Goal: Task Accomplishment & Management: Manage account settings

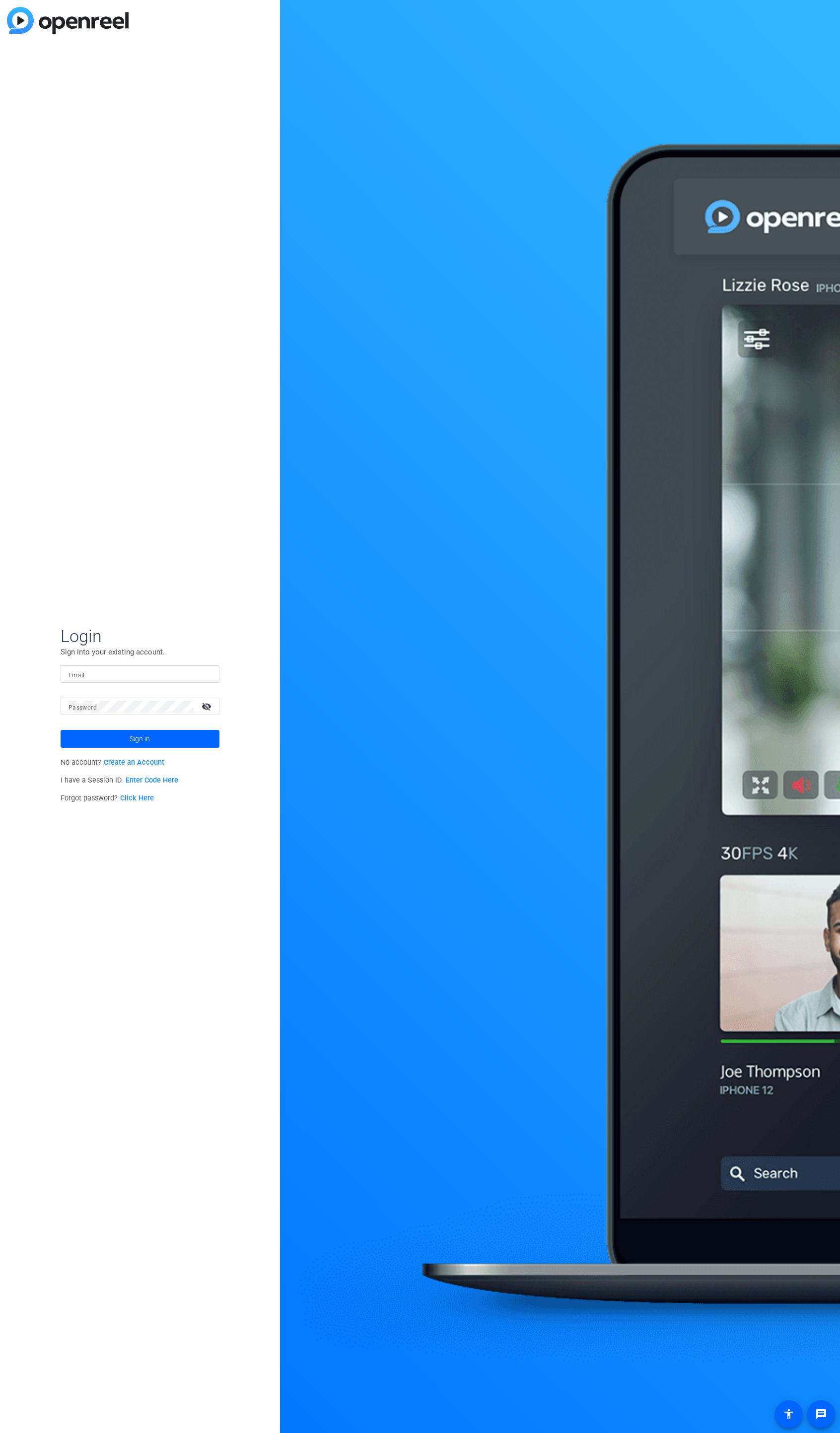
click at [163, 672] on input "Email" at bounding box center [140, 674] width 143 height 12
paste input "[EMAIL_ADDRESS][DOMAIN_NAME]"
type input "[EMAIL_ADDRESS][DOMAIN_NAME]"
click at [211, 744] on mat-icon "navigate_next" at bounding box center [209, 742] width 12 height 12
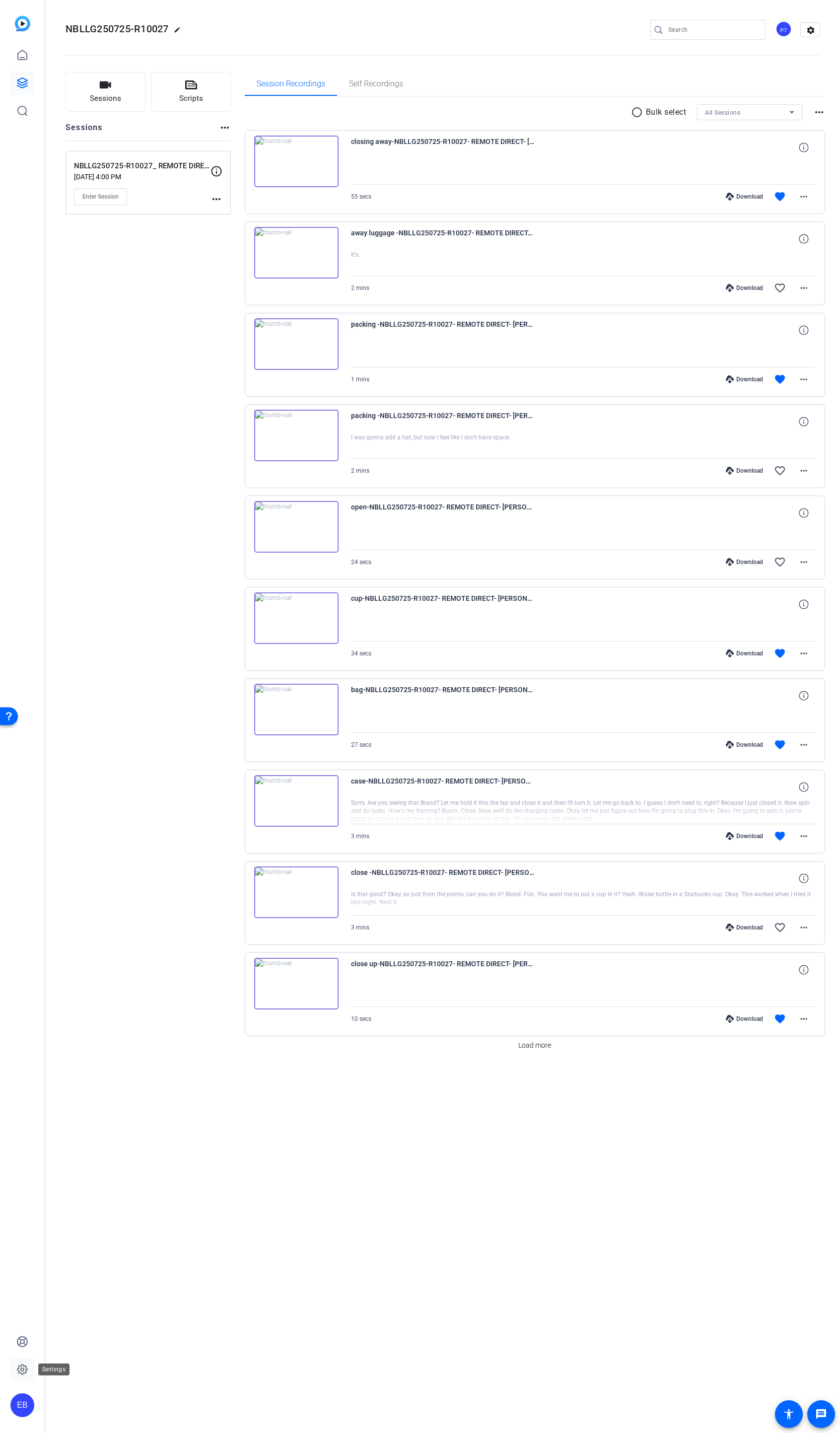
click at [22, 1368] on icon at bounding box center [22, 1369] width 3 height 3
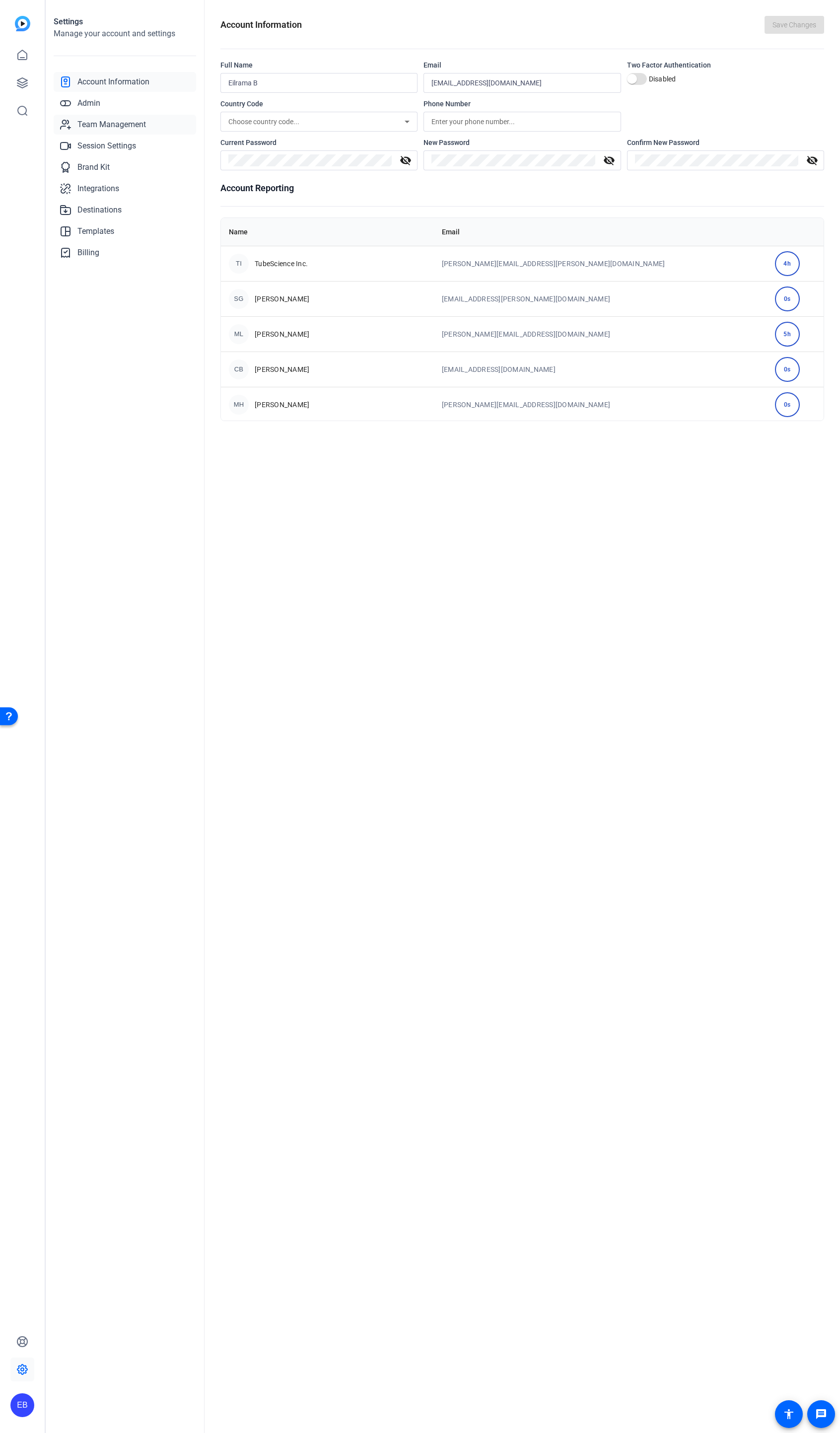
click at [122, 123] on span "Team Management" at bounding box center [111, 125] width 69 height 12
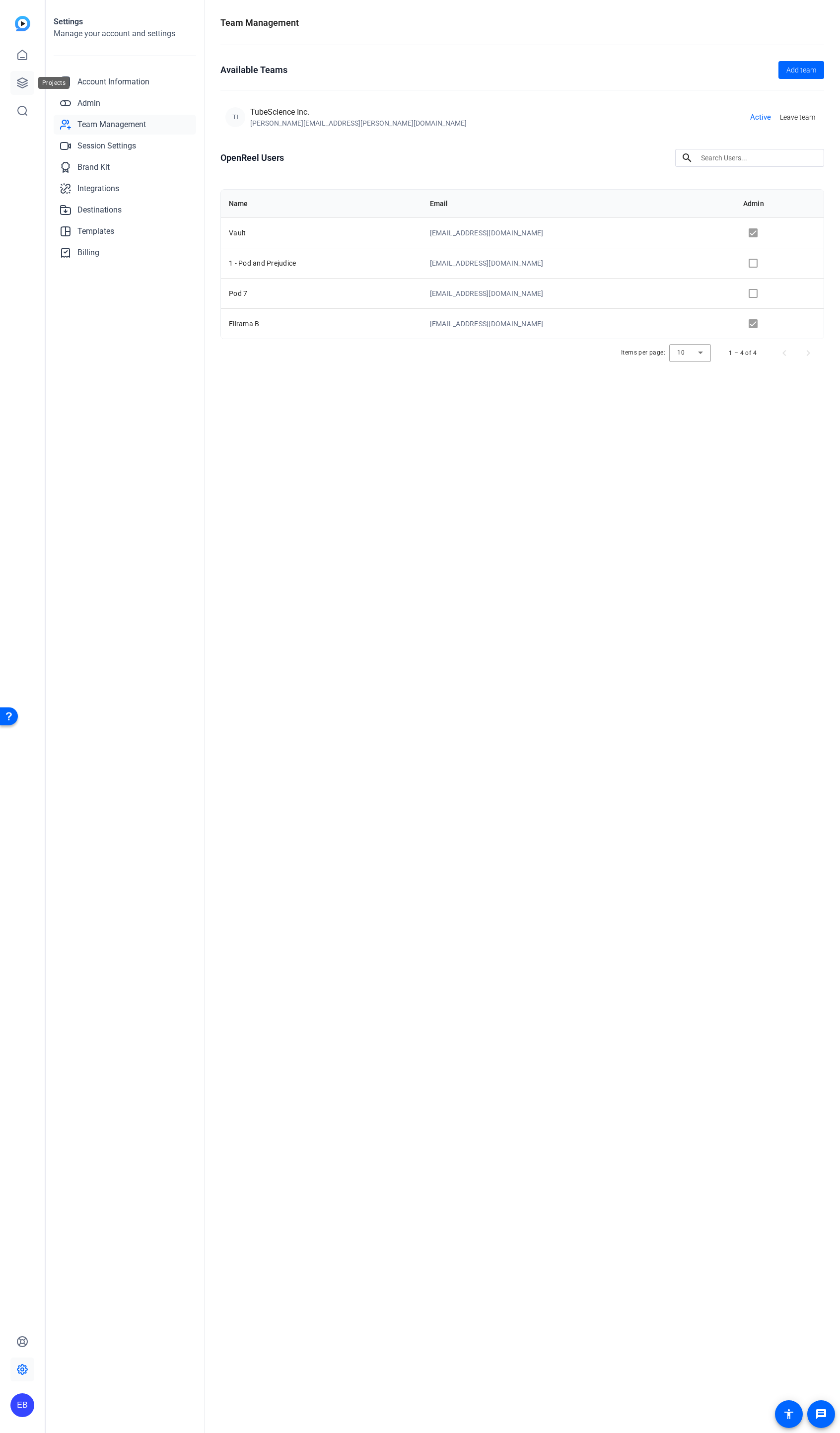
click at [23, 84] on icon at bounding box center [22, 82] width 12 height 12
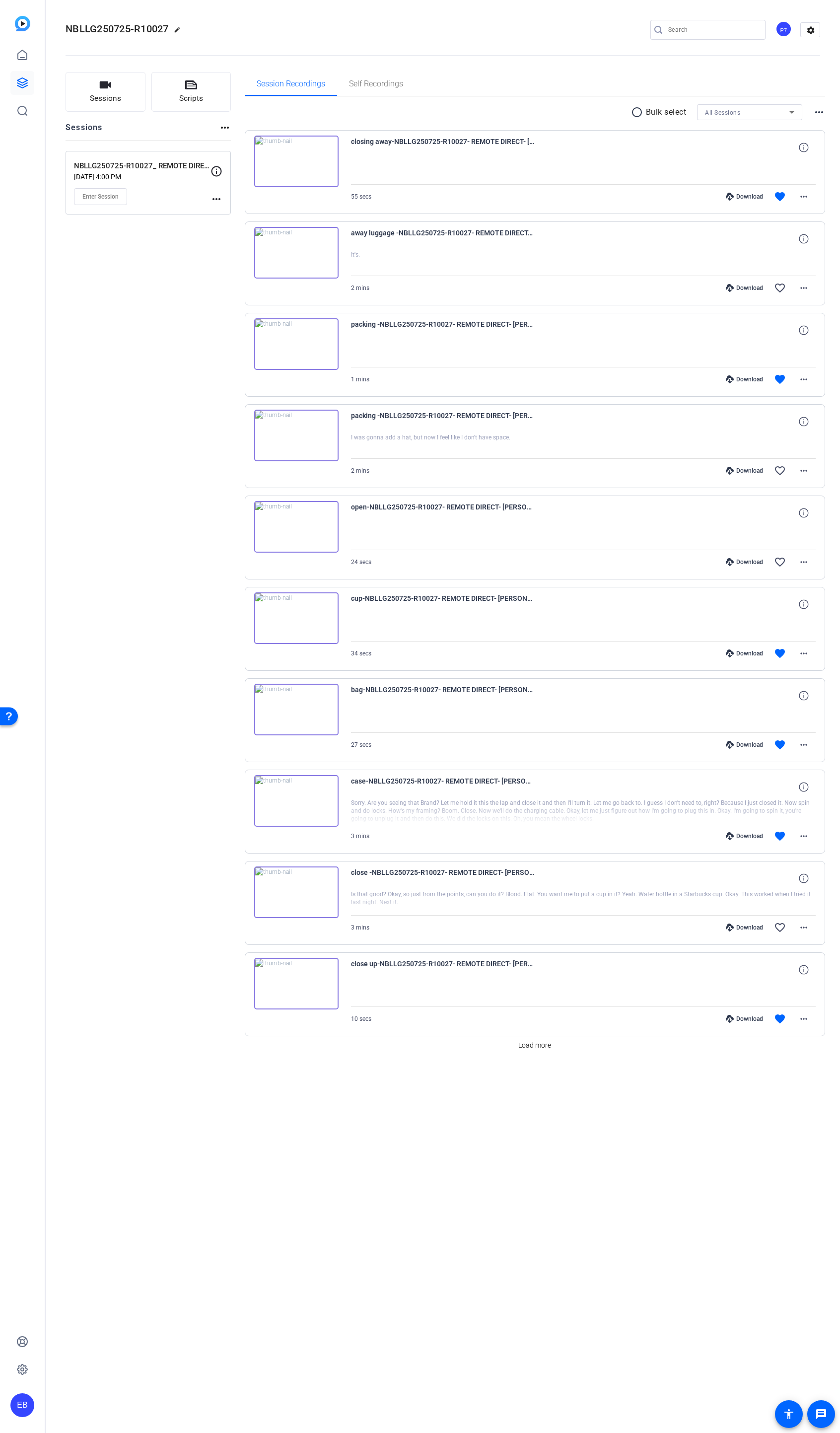
click at [780, 31] on div "P7" at bounding box center [783, 29] width 16 height 16
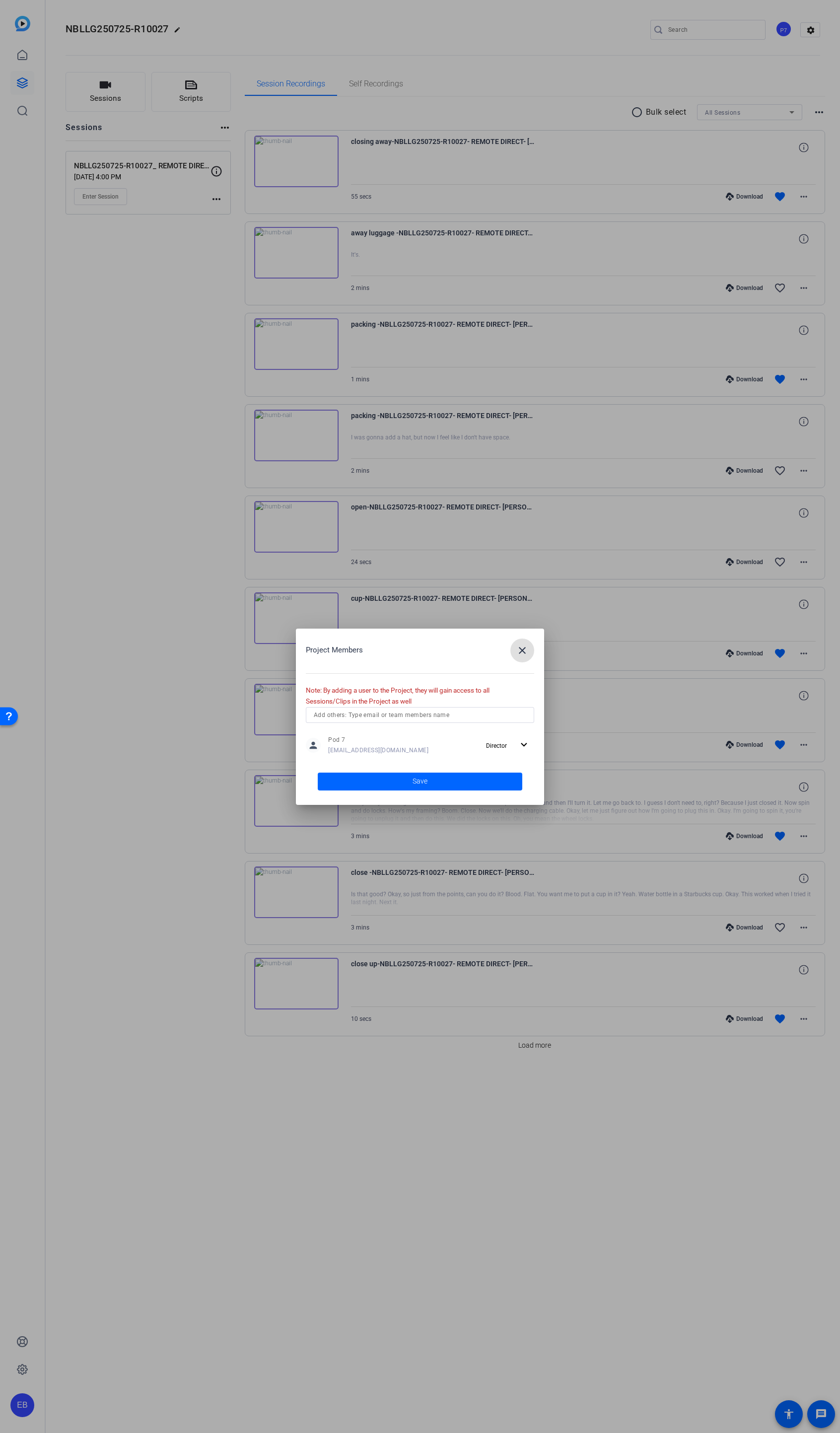
click at [371, 720] on div at bounding box center [420, 715] width 213 height 16
click at [348, 762] on mat-option "V Vault" at bounding box center [419, 766] width 228 height 16
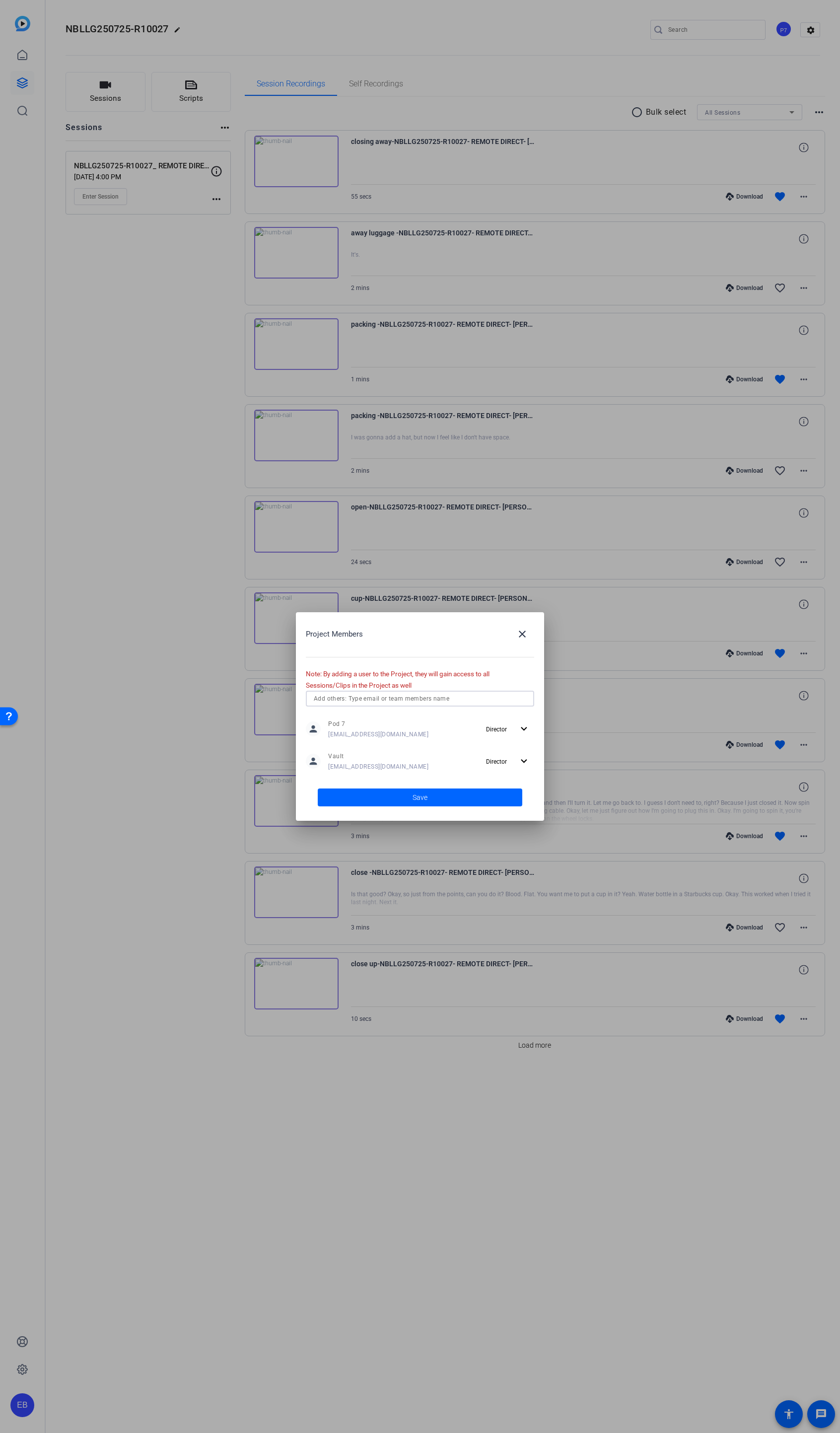
click at [380, 704] on input "text" at bounding box center [420, 698] width 213 height 12
click at [377, 718] on span "1 - Pod and Prejudice" at bounding box center [359, 718] width 61 height 8
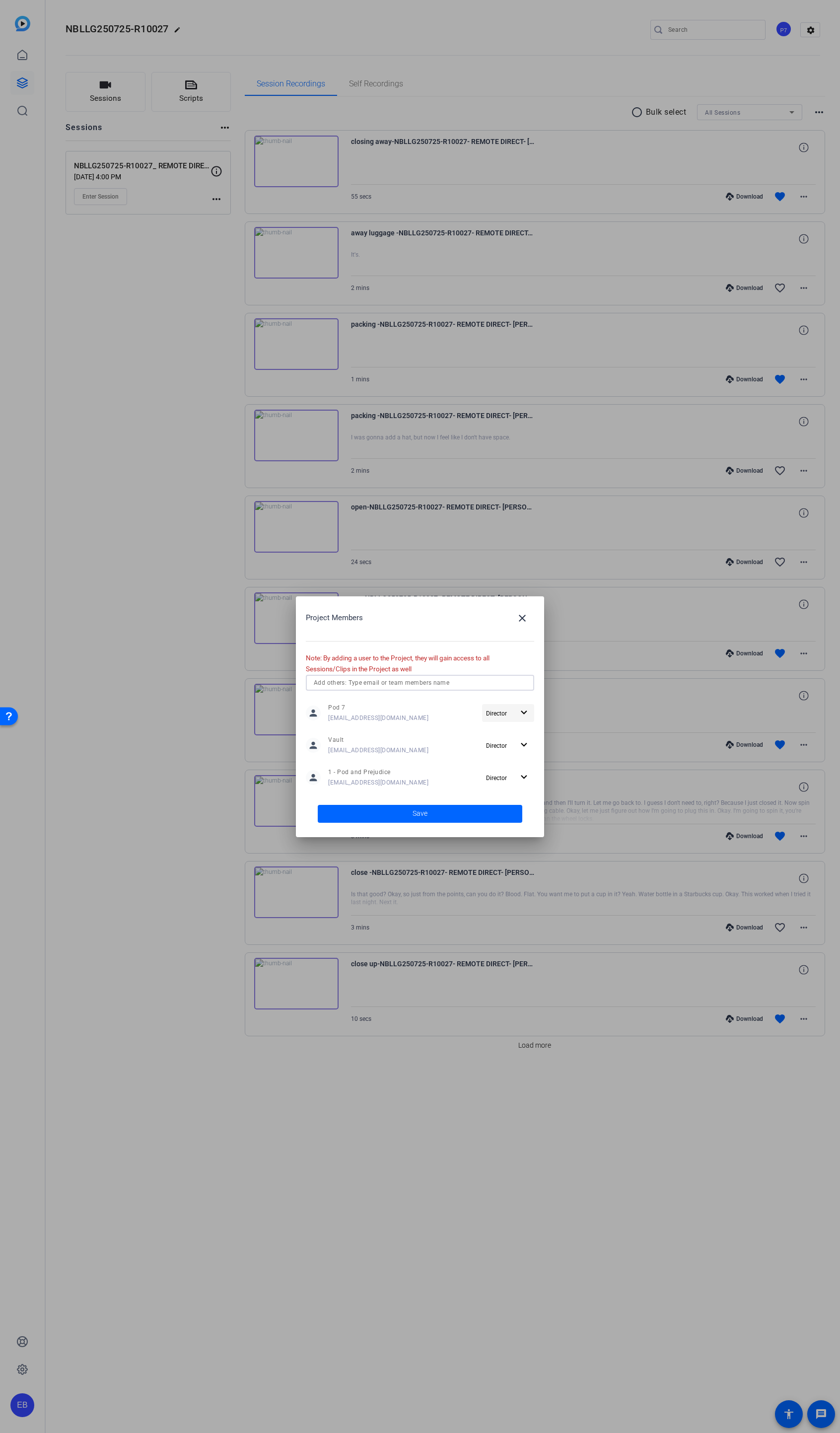
click at [519, 716] on mat-icon "expand_more" at bounding box center [524, 713] width 13 height 13
click at [531, 655] on div at bounding box center [420, 716] width 840 height 1433
click at [484, 817] on span at bounding box center [419, 814] width 204 height 24
